Goal: Information Seeking & Learning: Learn about a topic

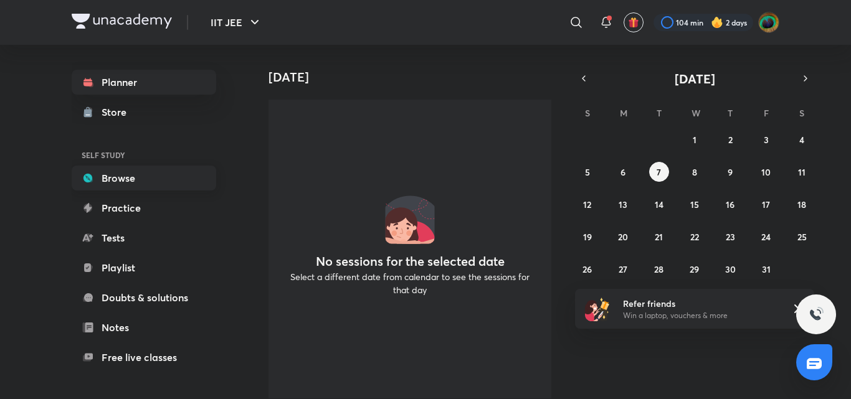
click at [153, 181] on link "Browse" at bounding box center [144, 178] width 145 height 25
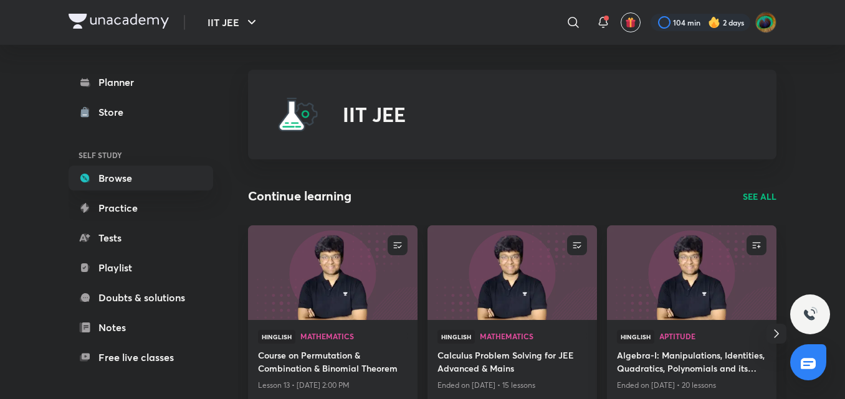
click at [502, 349] on h4 "Calculus Problem Solving for JEE Advanced & Mains" at bounding box center [512, 363] width 150 height 29
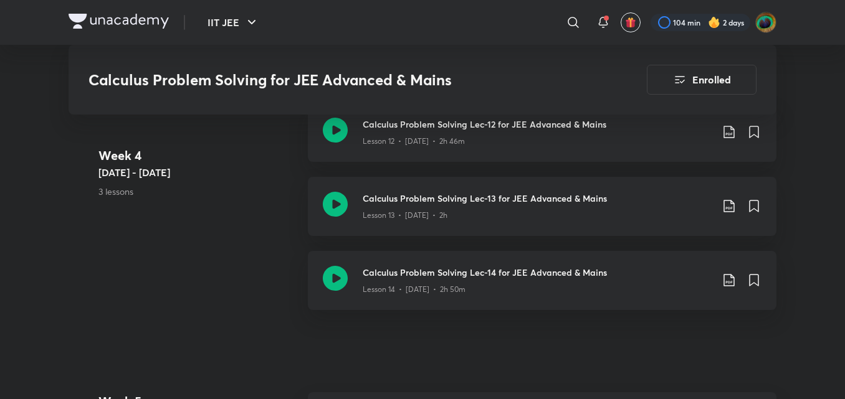
scroll to position [1772, 0]
